Goal: Transaction & Acquisition: Obtain resource

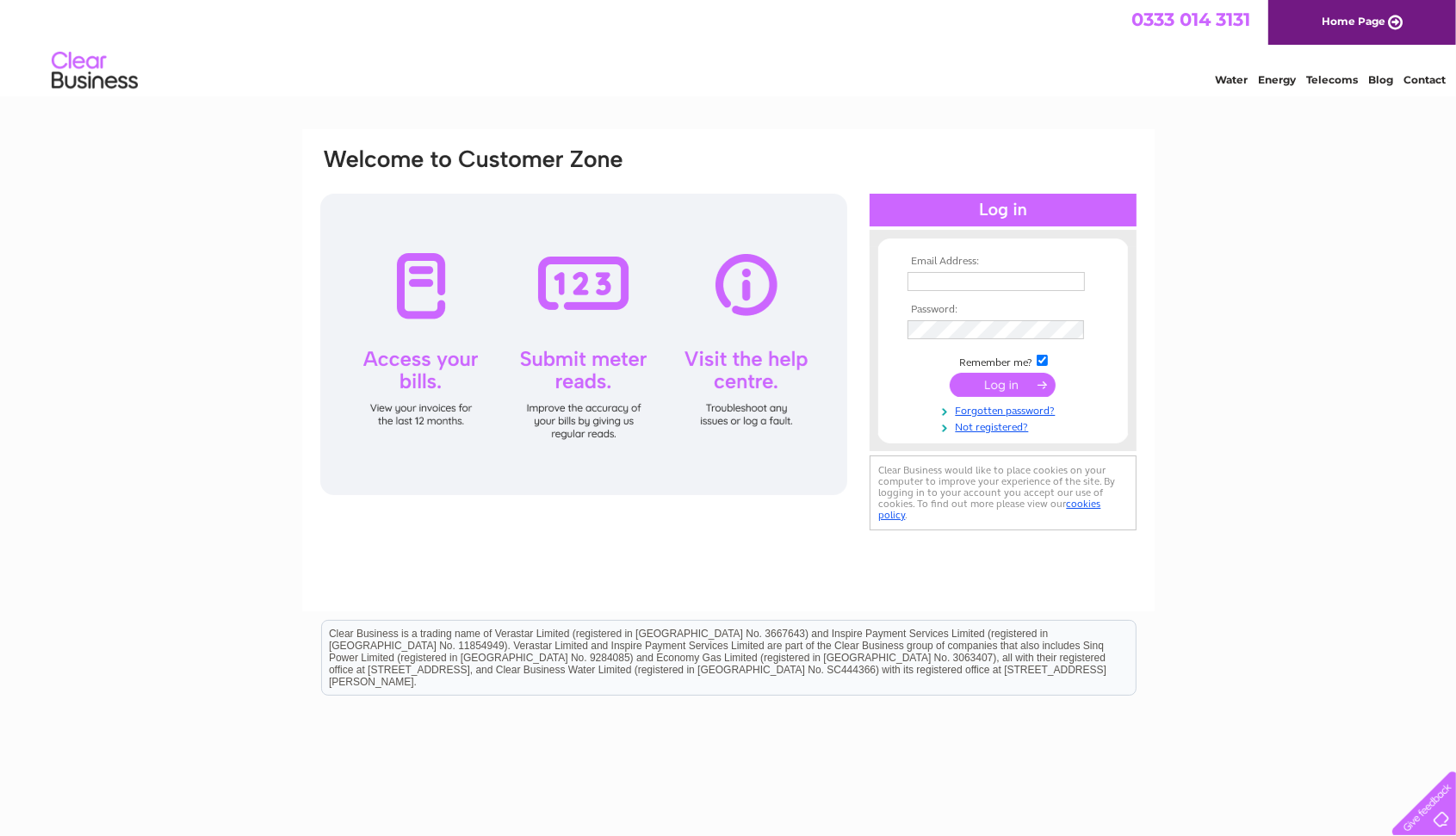
type input "[EMAIL_ADDRESS][DOMAIN_NAME]"
click at [979, 385] on input "submit" at bounding box center [1002, 385] width 106 height 24
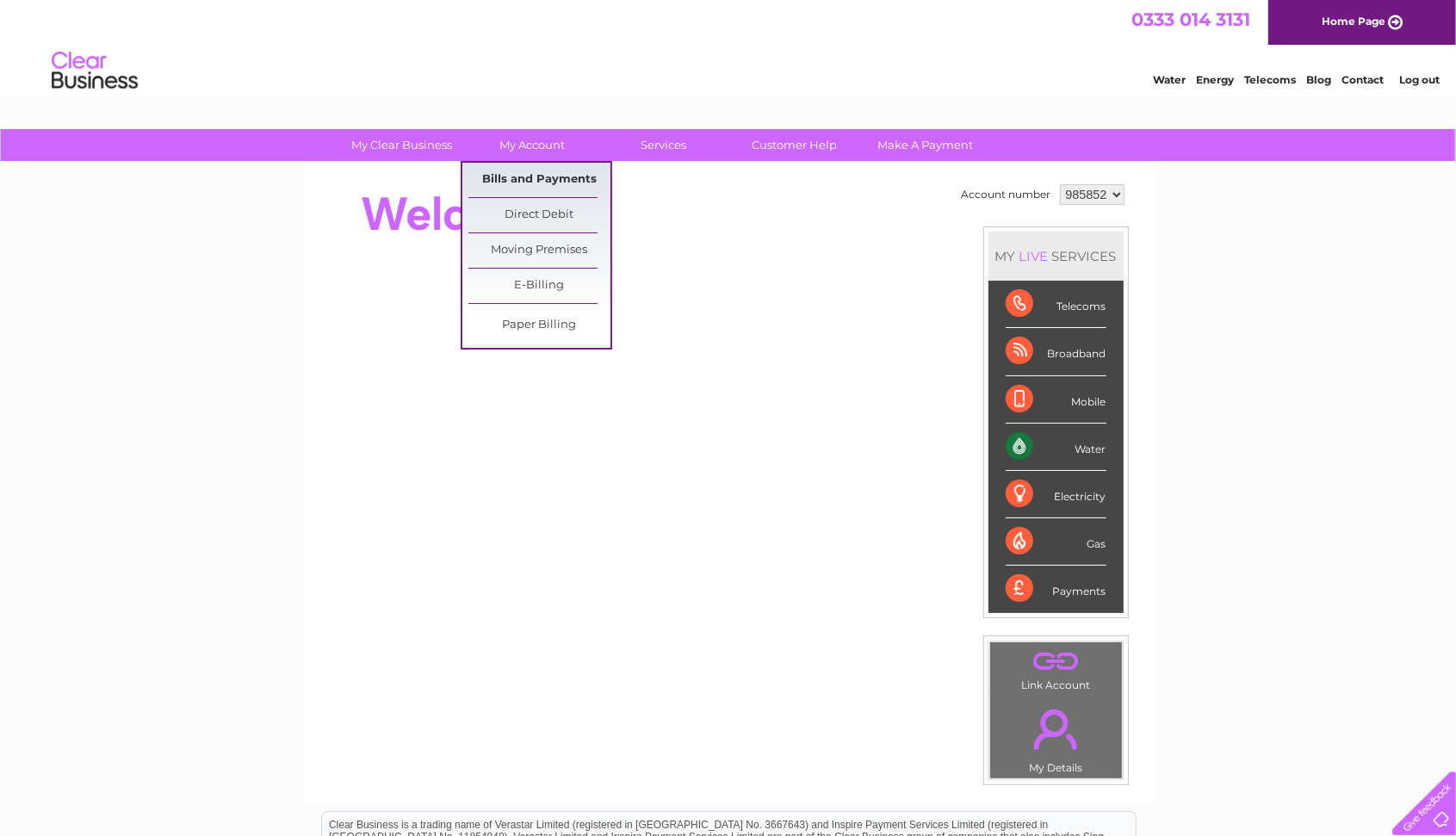
click at [509, 175] on link "Bills and Payments" at bounding box center [539, 180] width 142 height 35
click at [530, 172] on link "Bills and Payments" at bounding box center [539, 180] width 142 height 35
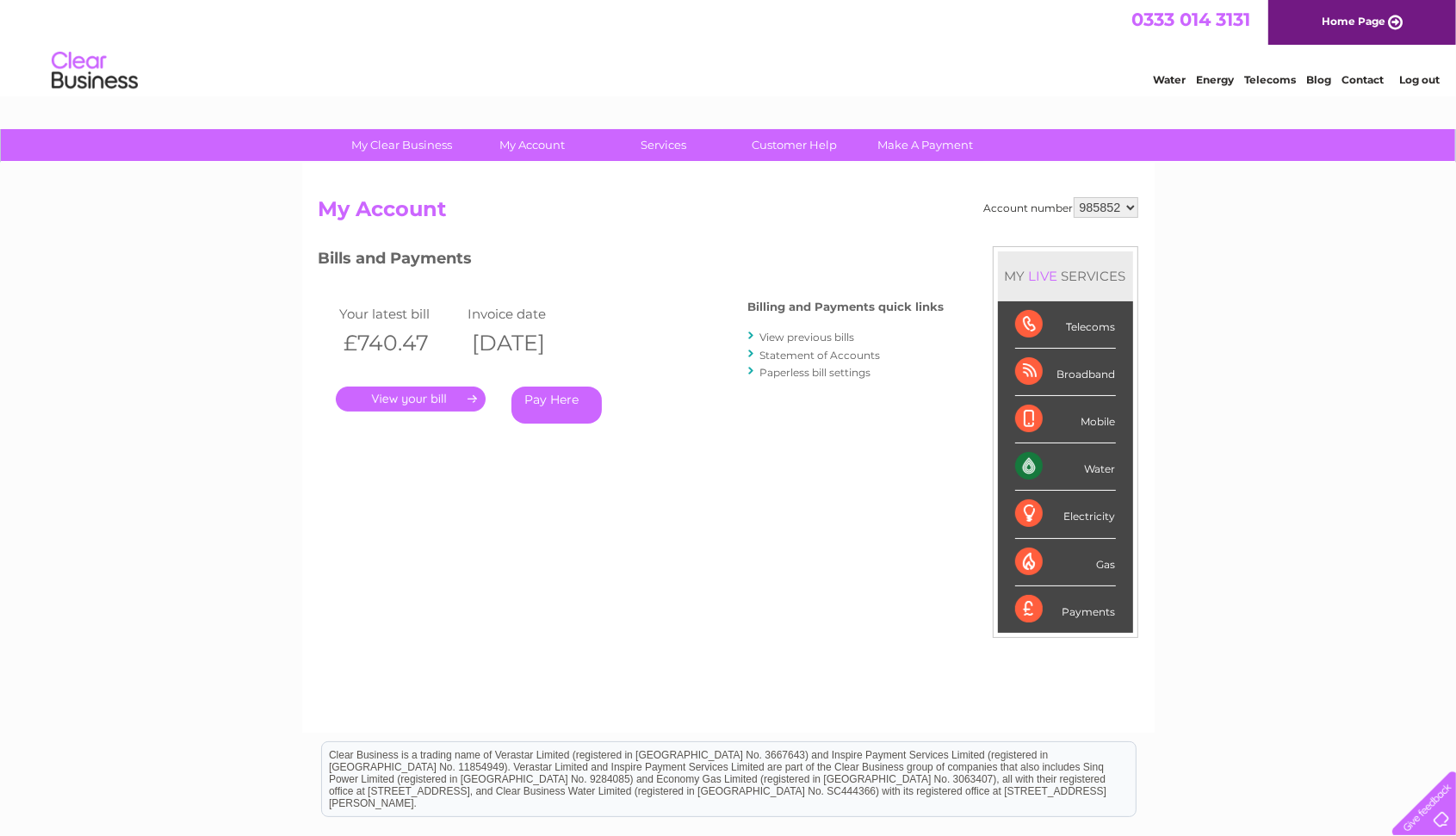
click at [828, 340] on link "View previous bills" at bounding box center [807, 337] width 94 height 13
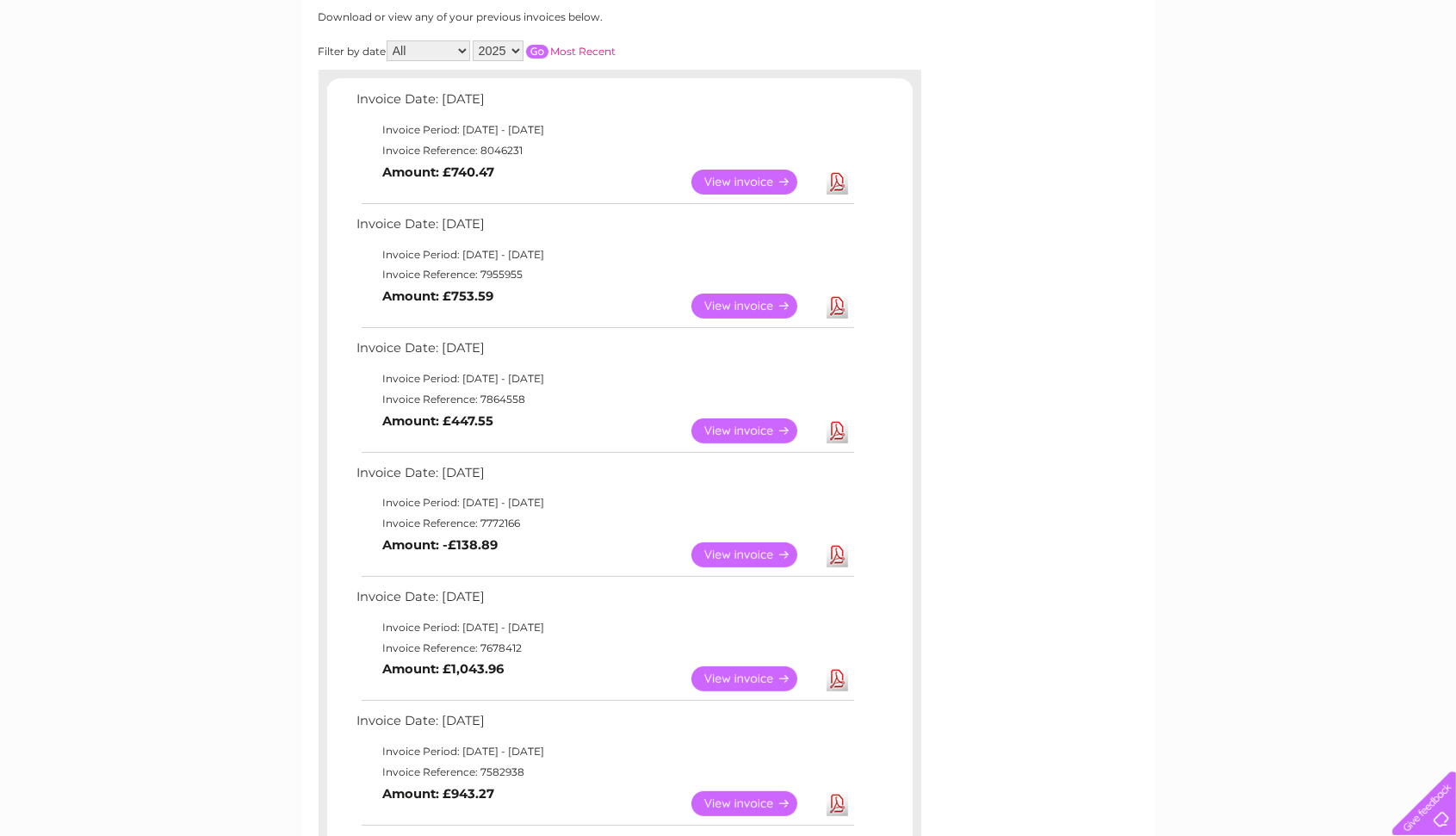
scroll to position [272, 0]
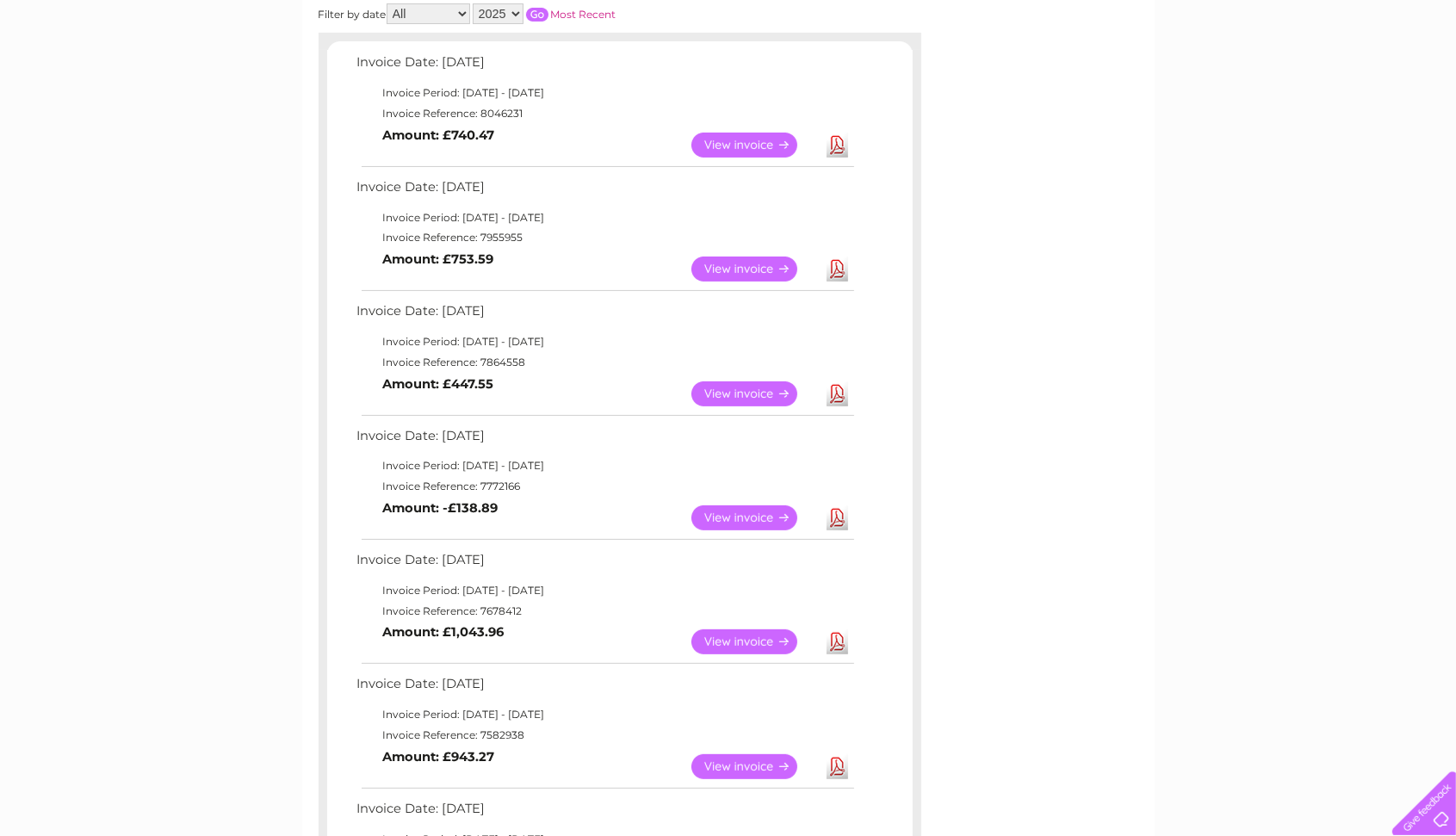
click at [762, 519] on link "View" at bounding box center [754, 517] width 127 height 25
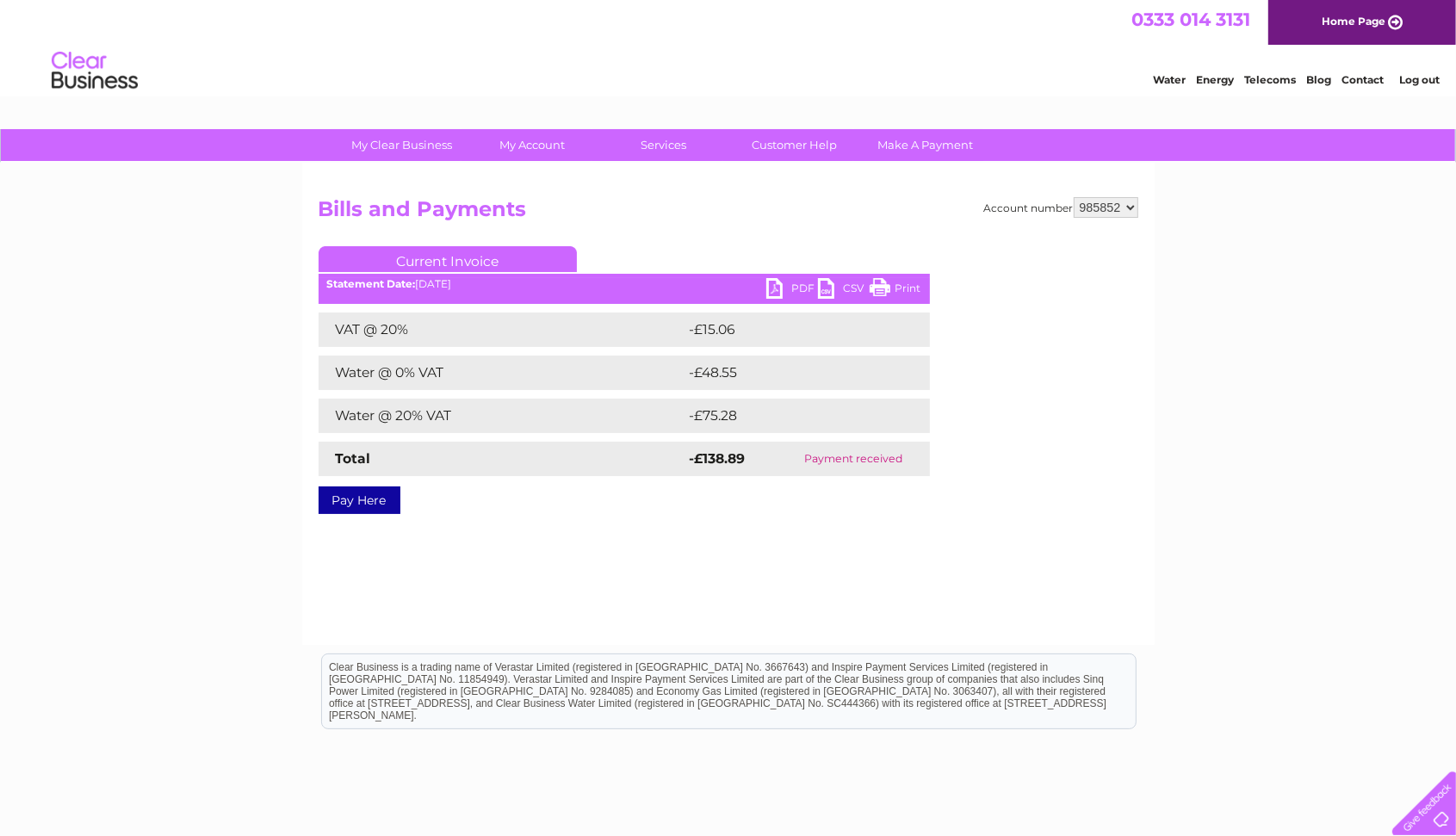
click at [769, 282] on link "PDF" at bounding box center [792, 290] width 52 height 25
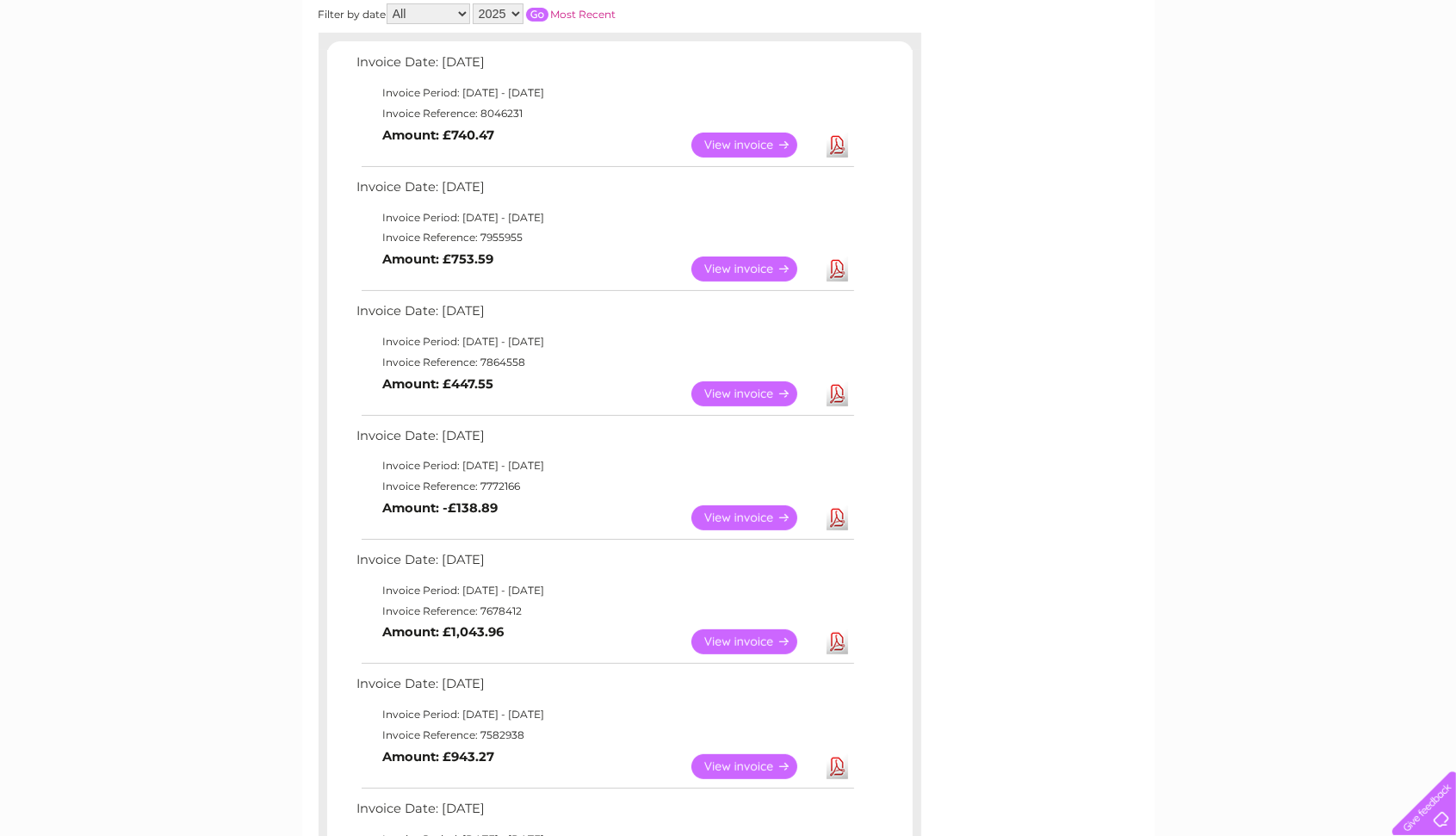
click at [743, 387] on link "View" at bounding box center [754, 393] width 127 height 25
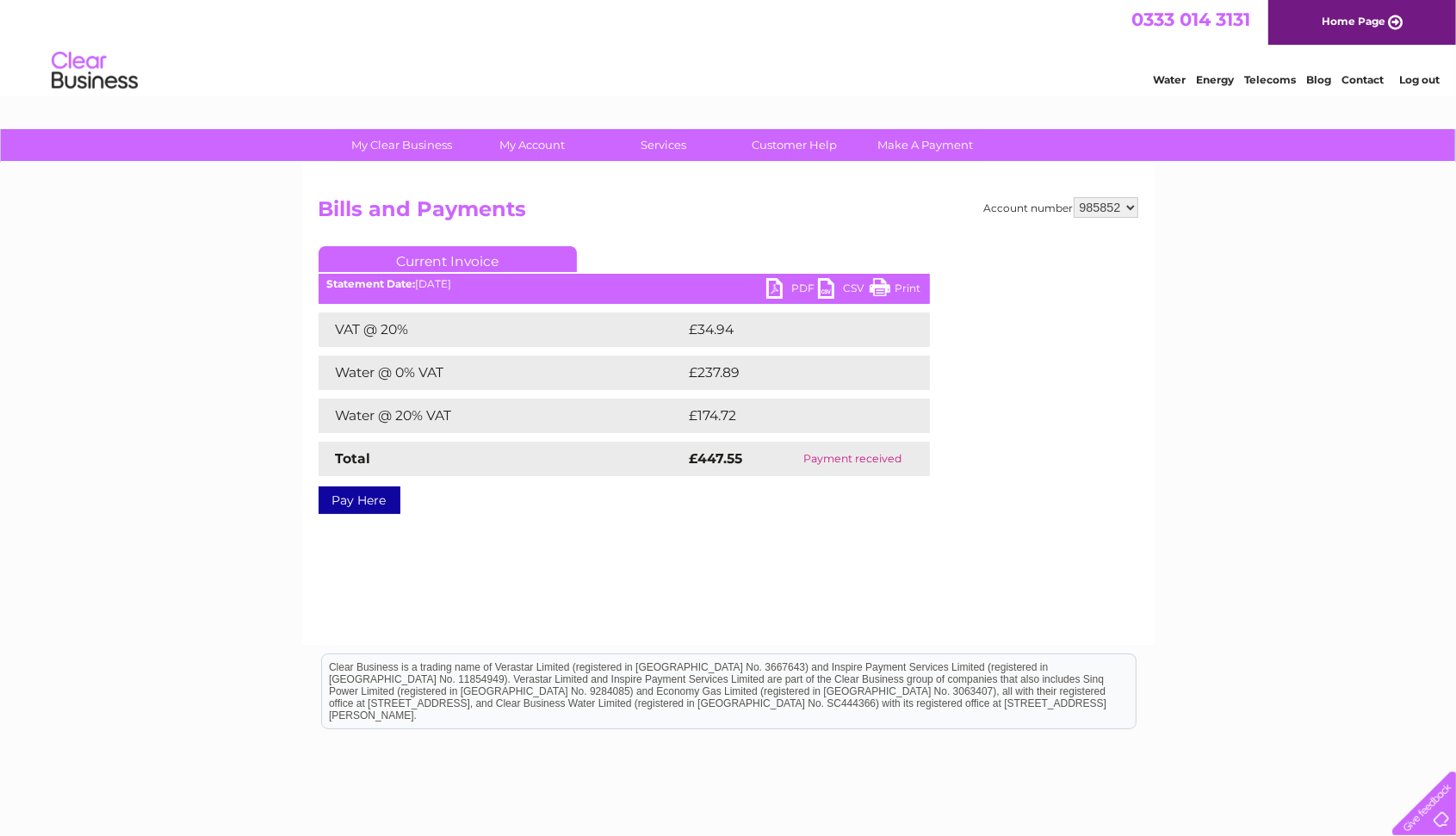
click at [786, 287] on link "PDF" at bounding box center [792, 290] width 52 height 25
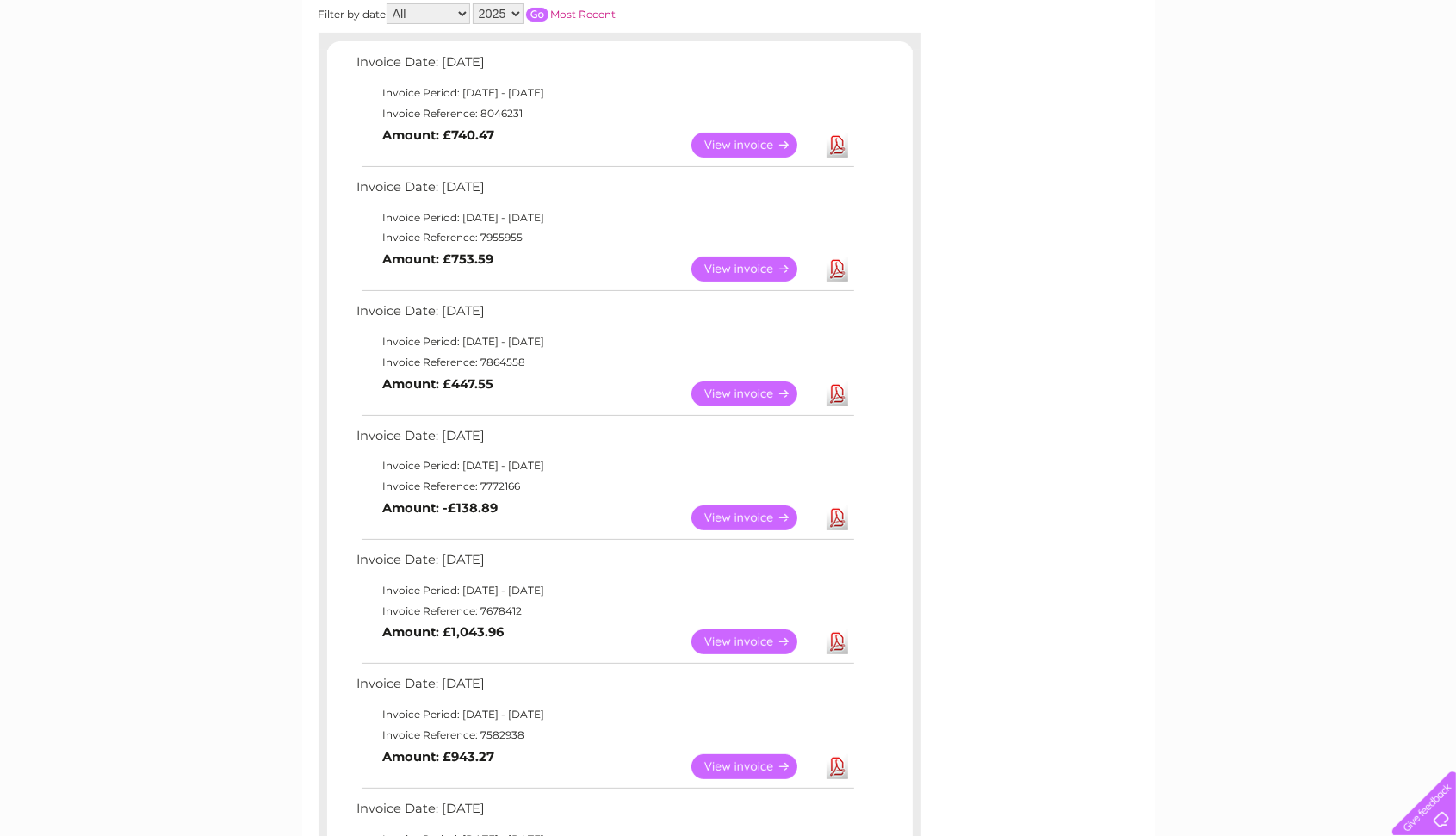
click at [745, 268] on link "View" at bounding box center [754, 268] width 127 height 25
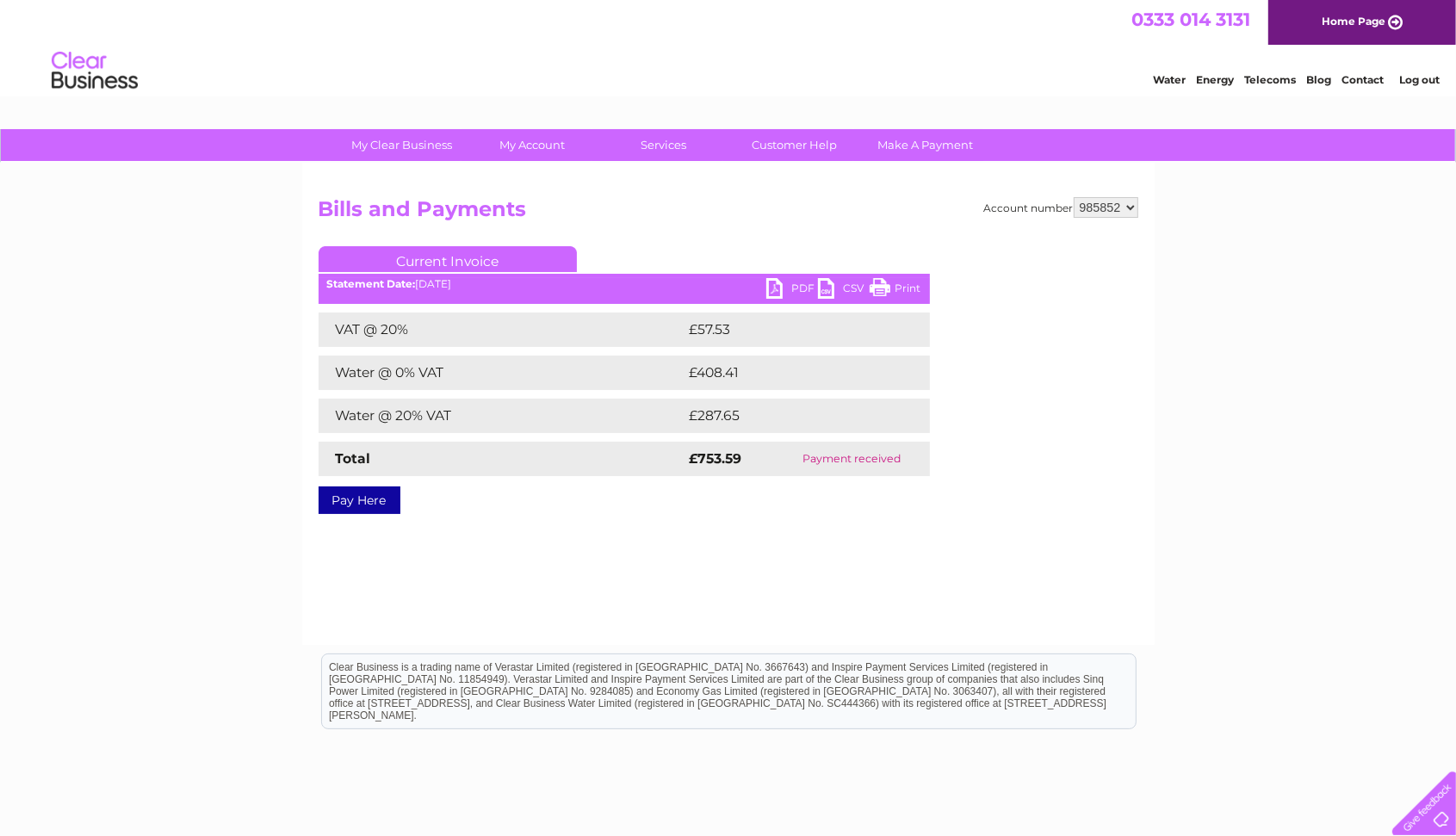
click at [793, 291] on link "PDF" at bounding box center [792, 290] width 52 height 25
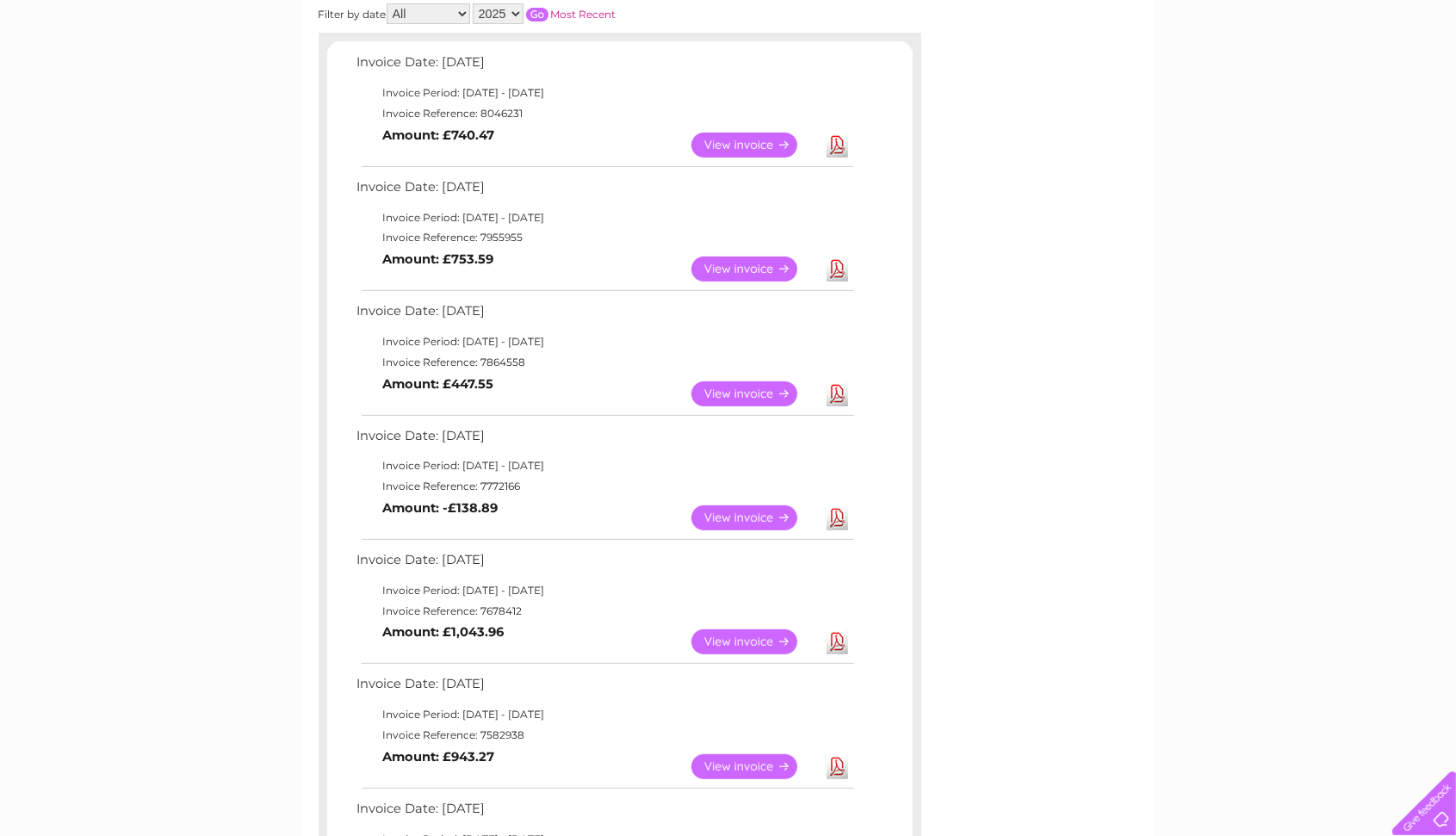
click at [731, 142] on link "View" at bounding box center [754, 145] width 127 height 25
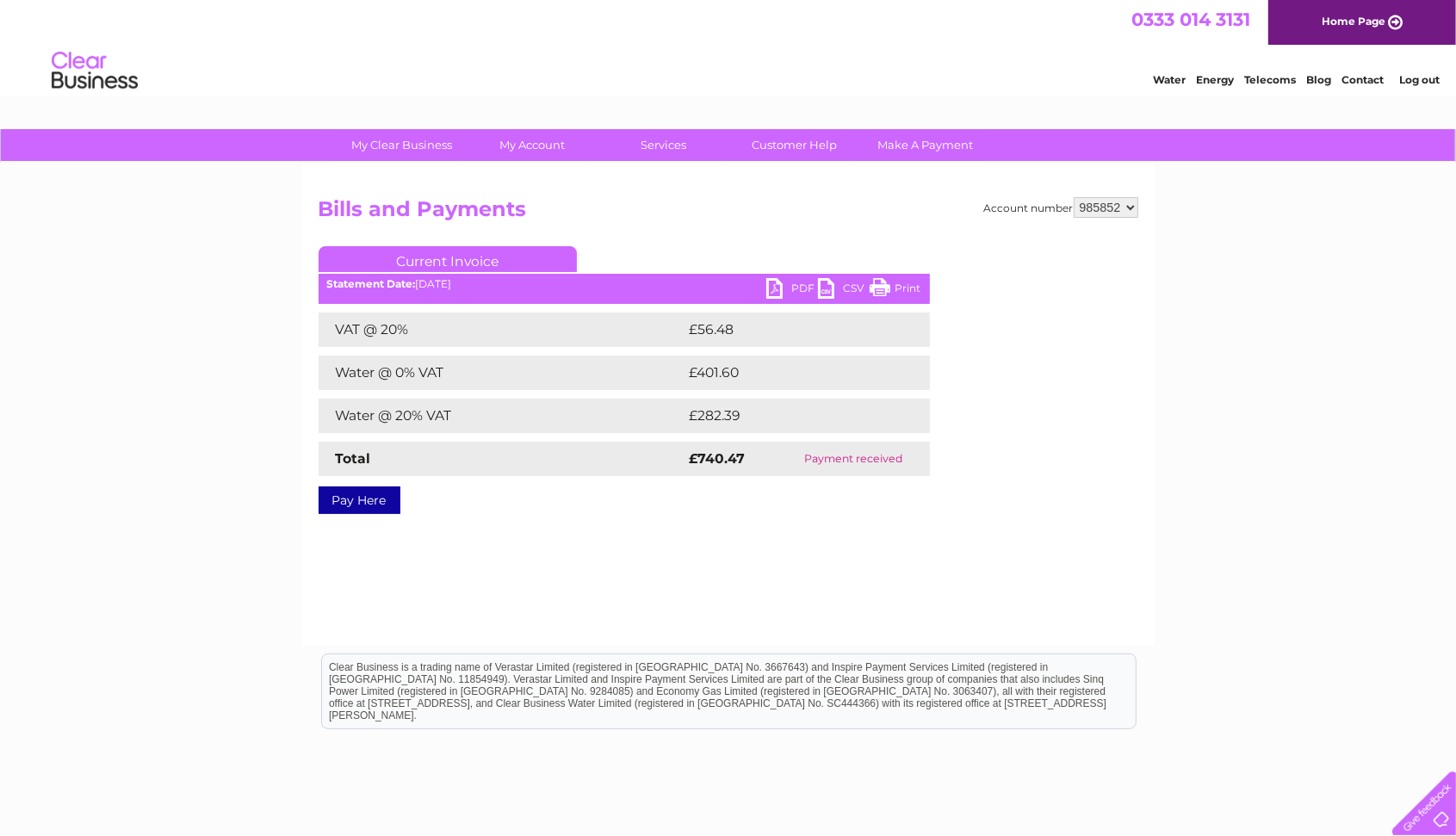
click at [802, 289] on link "PDF" at bounding box center [792, 290] width 52 height 25
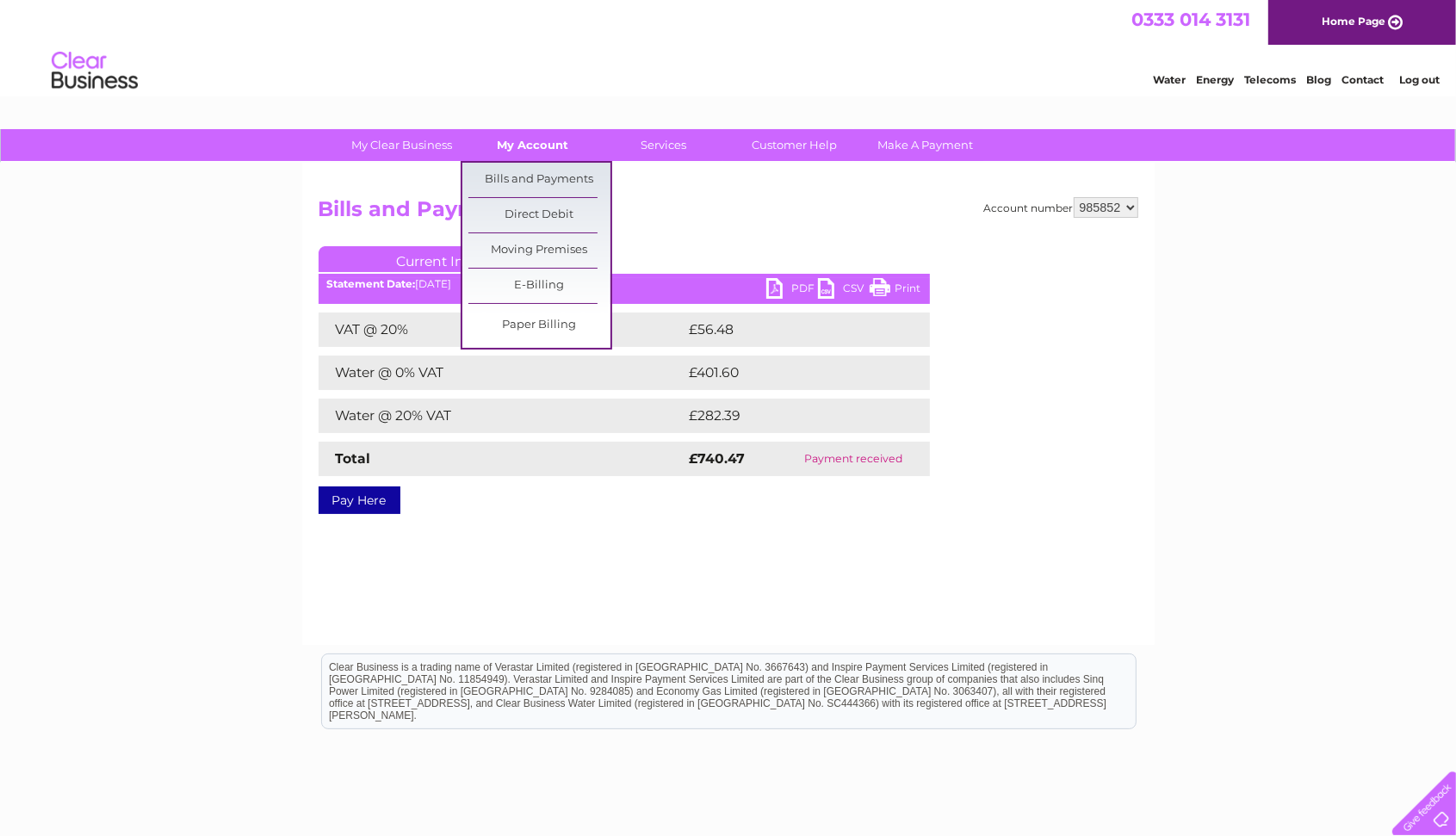
click at [502, 149] on link "My Account" at bounding box center [532, 145] width 142 height 32
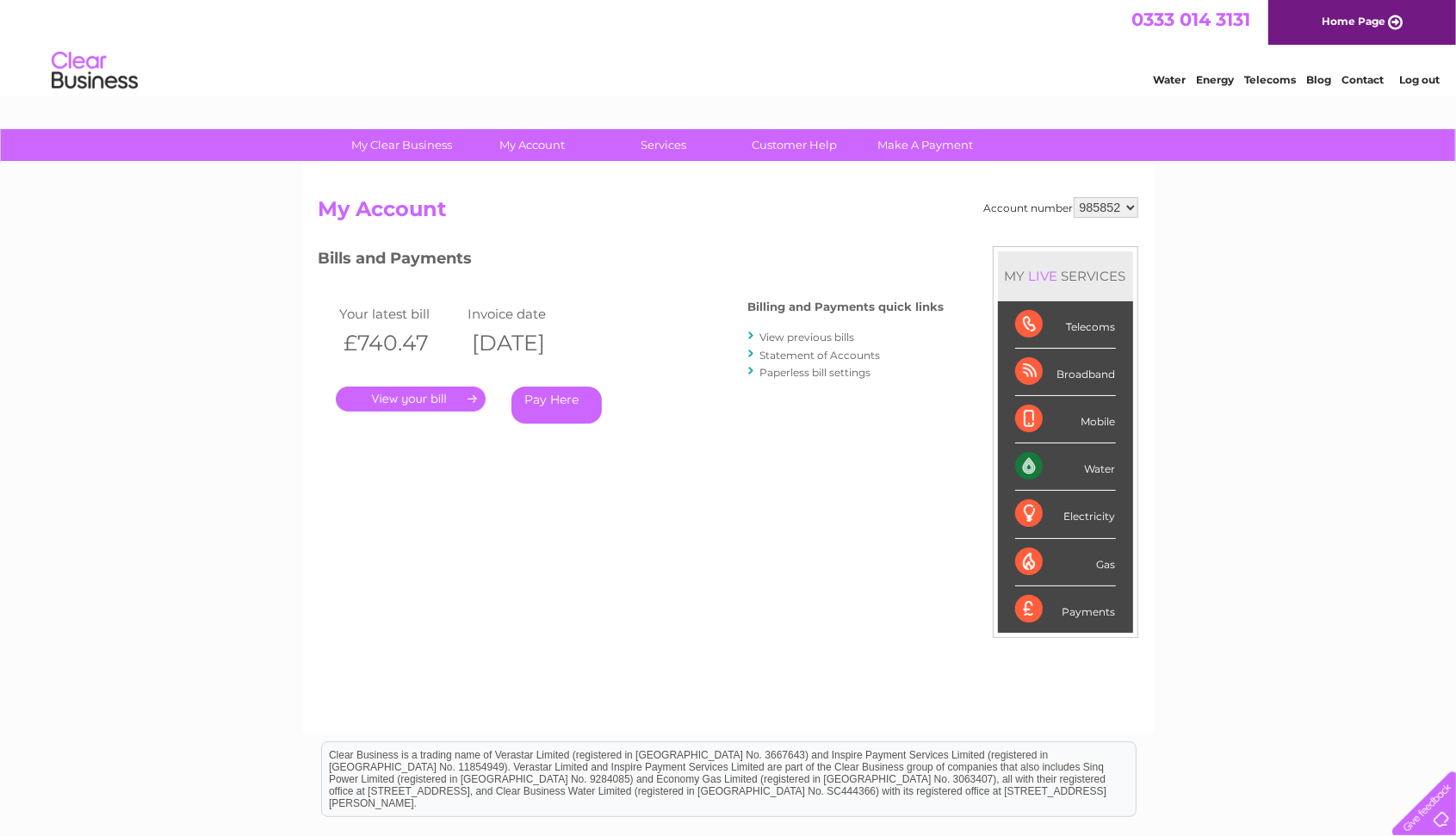
click at [1427, 73] on link "Log out" at bounding box center [1418, 79] width 41 height 13
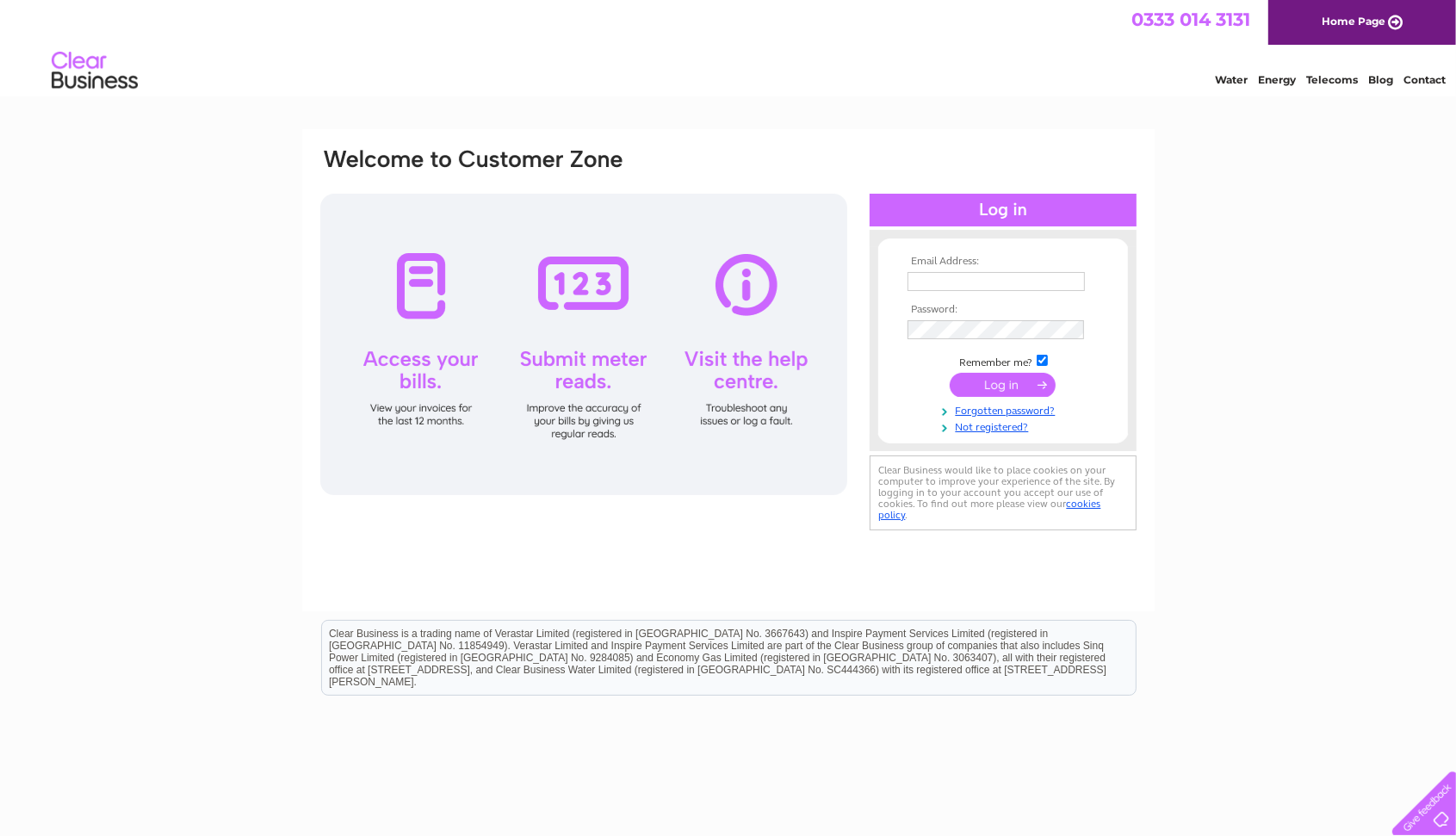
type input "[EMAIL_ADDRESS][DOMAIN_NAME]"
drag, startPoint x: 1052, startPoint y: 282, endPoint x: 904, endPoint y: 280, distance: 148.0
click at [904, 280] on td "[EMAIL_ADDRESS][DOMAIN_NAME]" at bounding box center [1002, 282] width 199 height 29
